Goal: Task Accomplishment & Management: Use online tool/utility

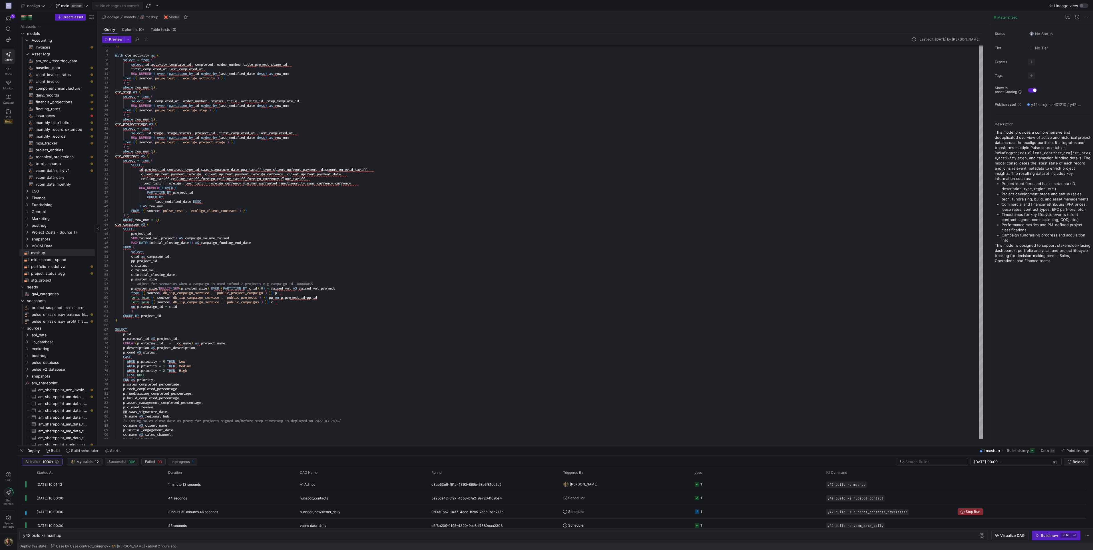
scroll to position [37, 43]
click at [51, 149] on span "project_entities​​​​​​​​​​" at bounding box center [62, 150] width 53 height 7
type textarea "{{ config( materialized='table', schema = 'schema_asset_mgt' ) }} SELECT p.exte…"
type textarea "y42 build -s project_entities"
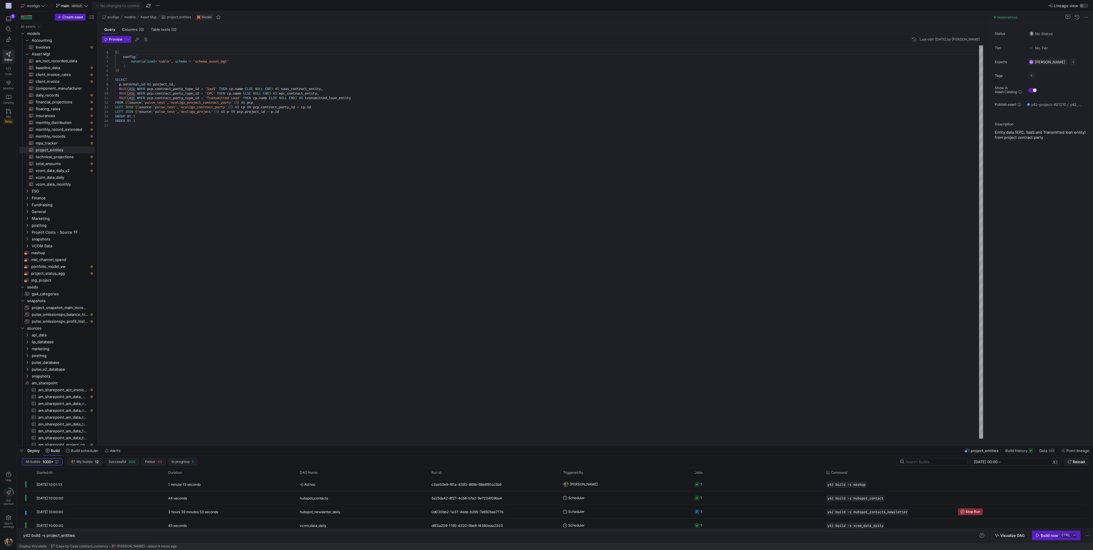
scroll to position [32, 0]
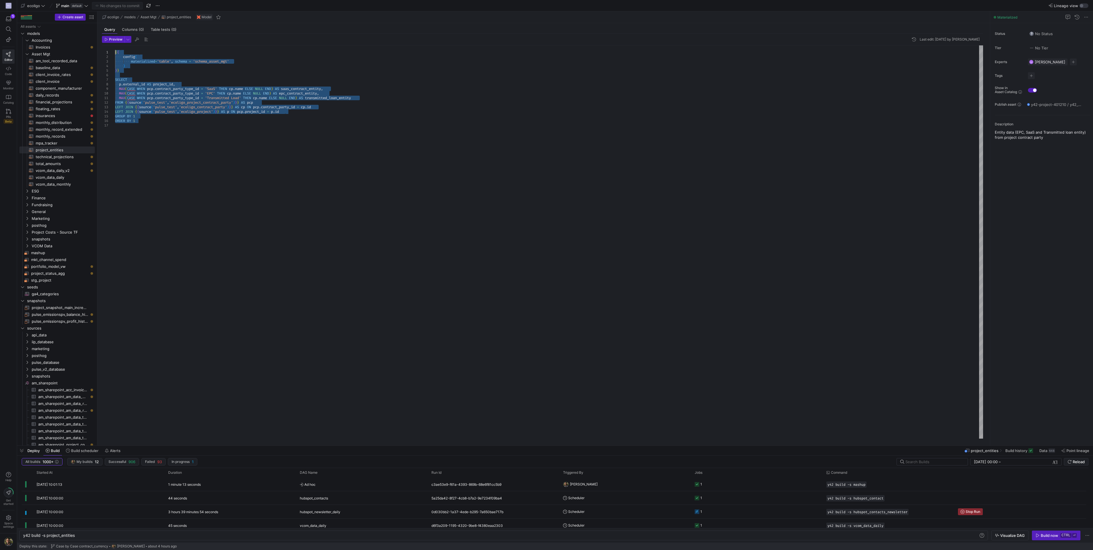
drag, startPoint x: 142, startPoint y: 120, endPoint x: 85, endPoint y: 41, distance: 97.7
click at [115, 45] on div "{ { config ( materialized = 'table' , schema = 'schema_asset_mgt' ) } } SELECT …" at bounding box center [549, 241] width 868 height 393
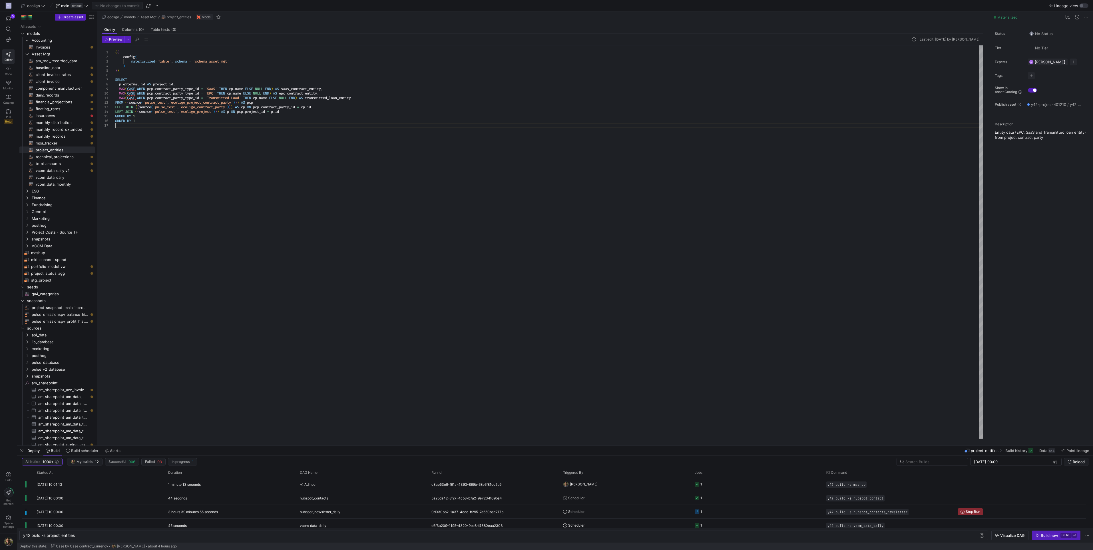
click at [186, 130] on div "{ { config ( materialized = 'table' , schema = 'schema_asset_mgt' ) } } SELECT …" at bounding box center [549, 241] width 868 height 393
type textarea "{{ config( materialized='table', schema = 'schema_asset_mgt' ) }} SELECT p.exte…"
drag, startPoint x: 140, startPoint y: 124, endPoint x: 113, endPoint y: 79, distance: 53.4
click at [115, 79] on div "{ { config ( materialized = 'table' , schema = 'schema_asset_mgt' ) } } SELECT …" at bounding box center [549, 241] width 868 height 393
